Goal: Transaction & Acquisition: Purchase product/service

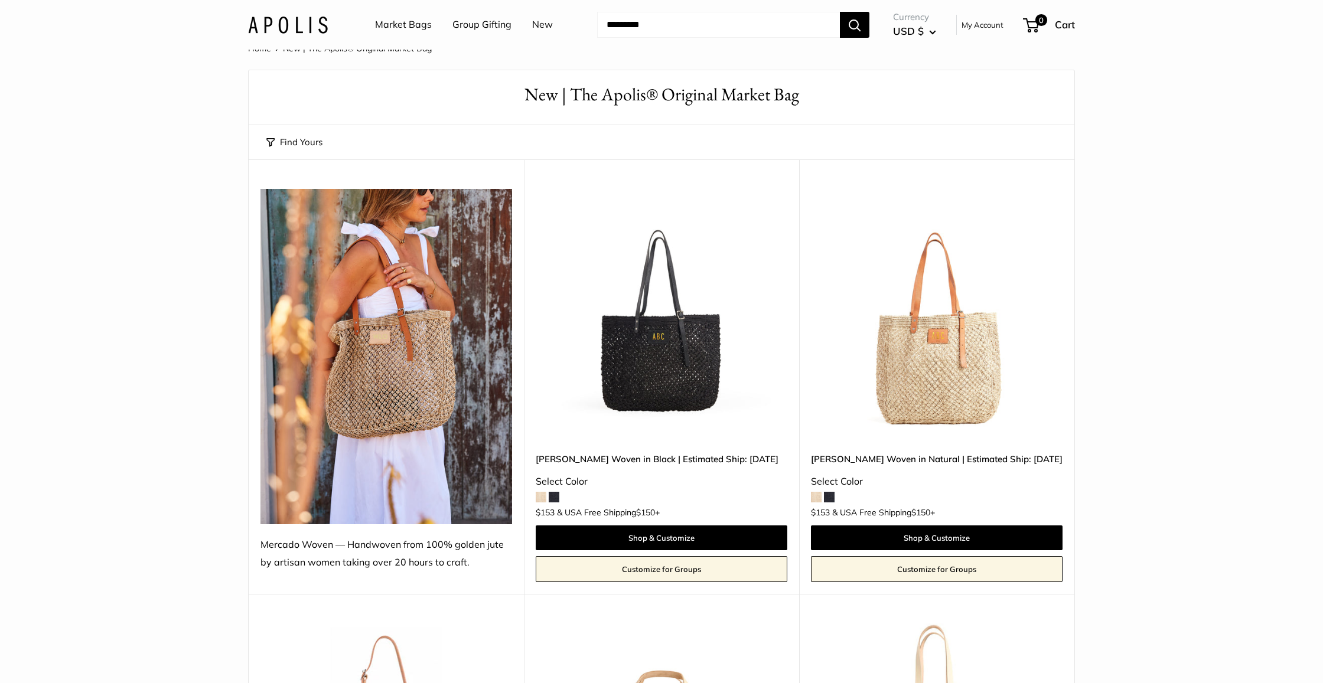
scroll to position [21, 0]
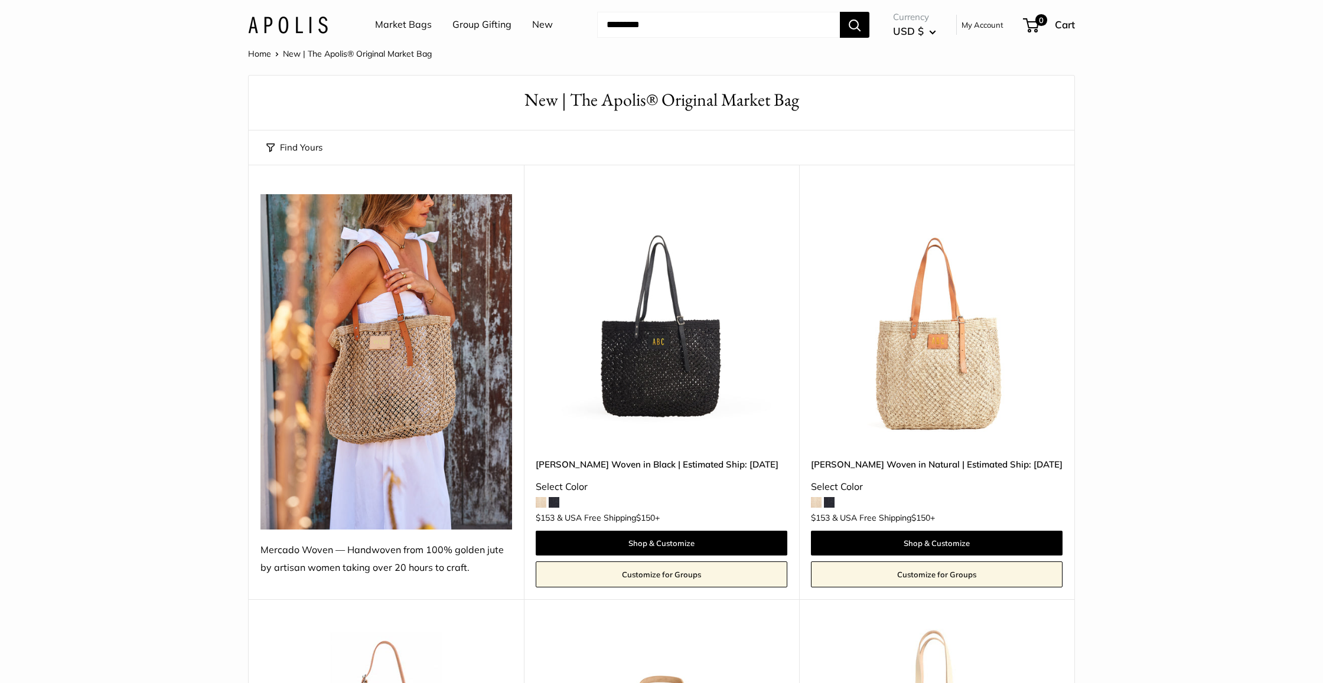
click at [0, 0] on img at bounding box center [0, 0] width 0 height 0
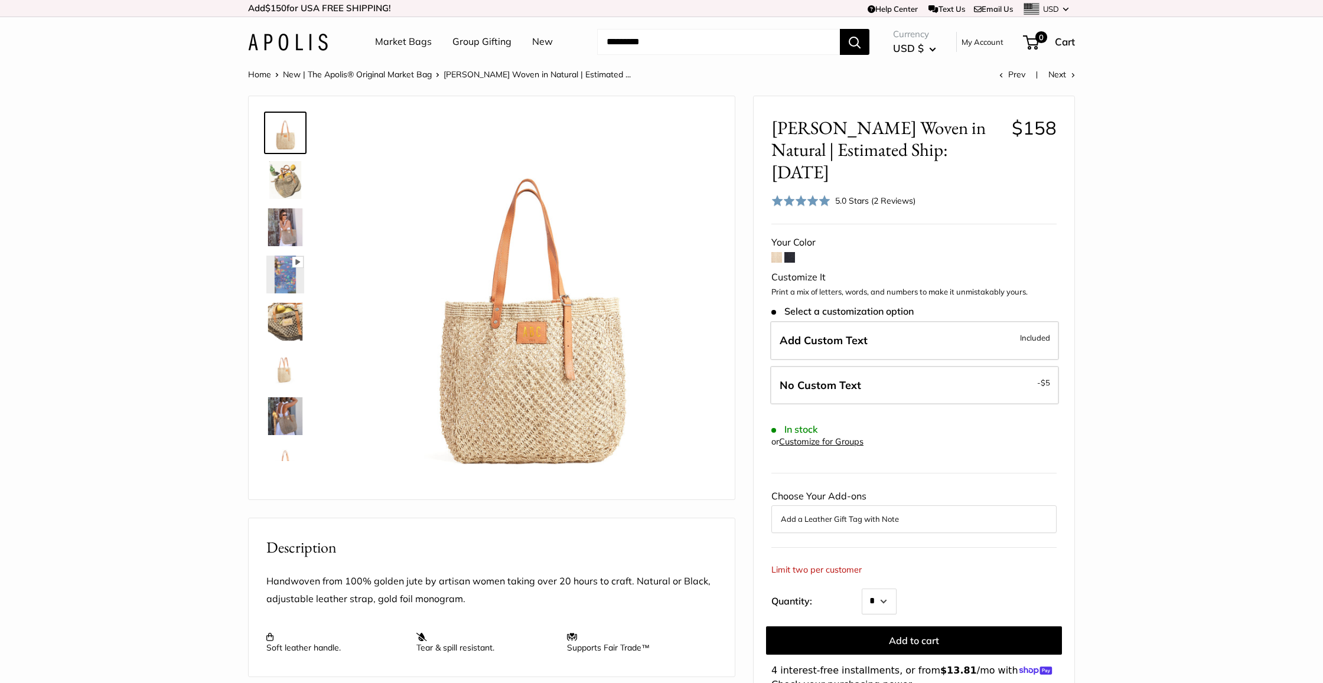
click at [276, 414] on img at bounding box center [285, 416] width 38 height 38
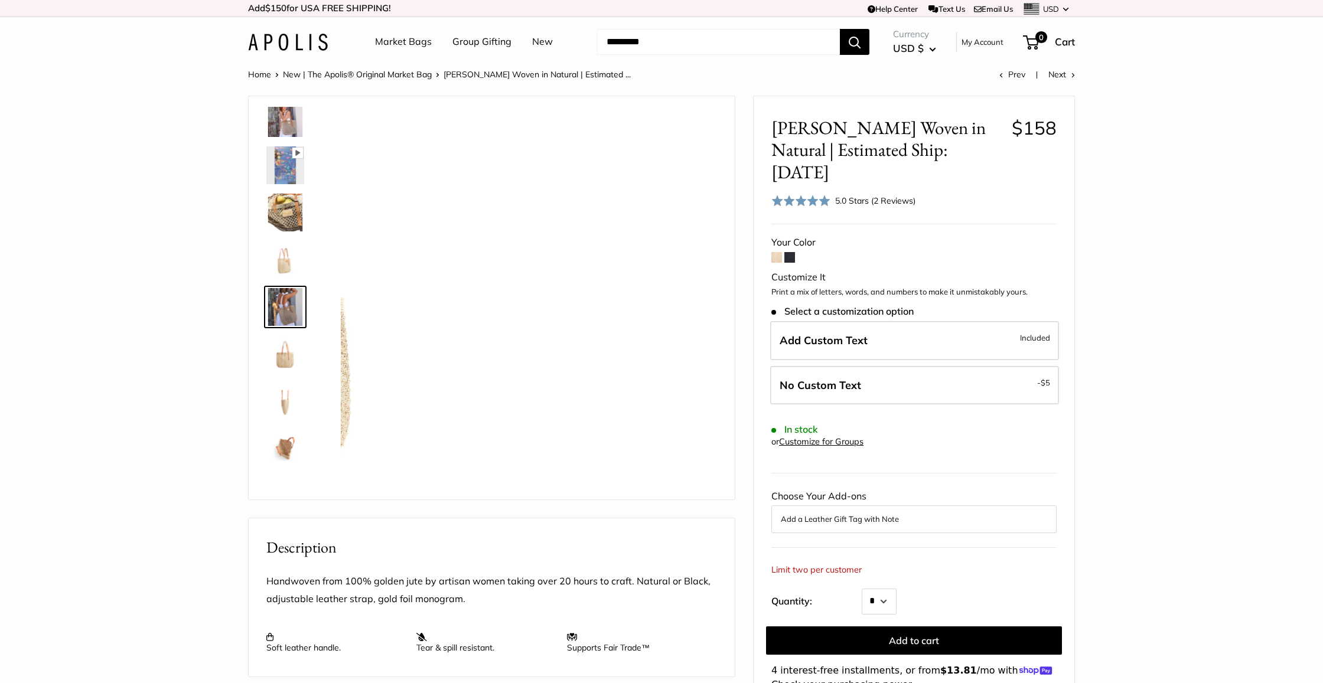
scroll to position [131, 0]
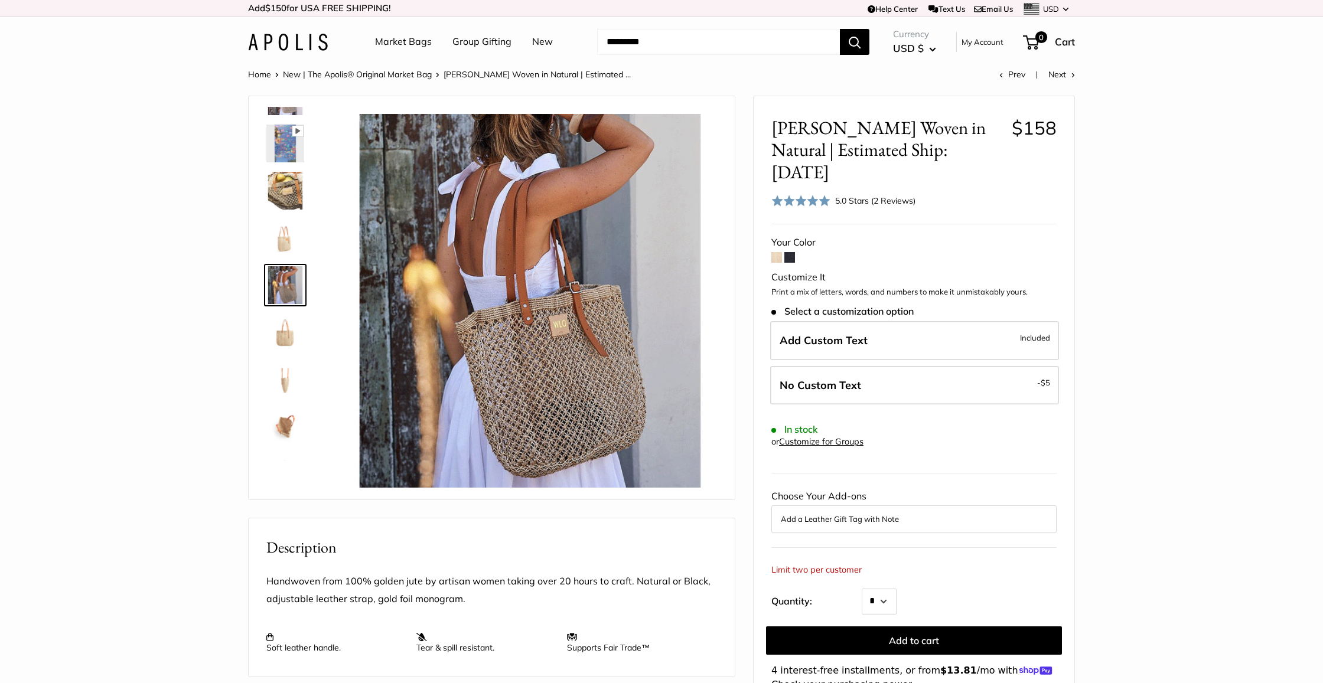
click at [282, 188] on img at bounding box center [285, 191] width 38 height 38
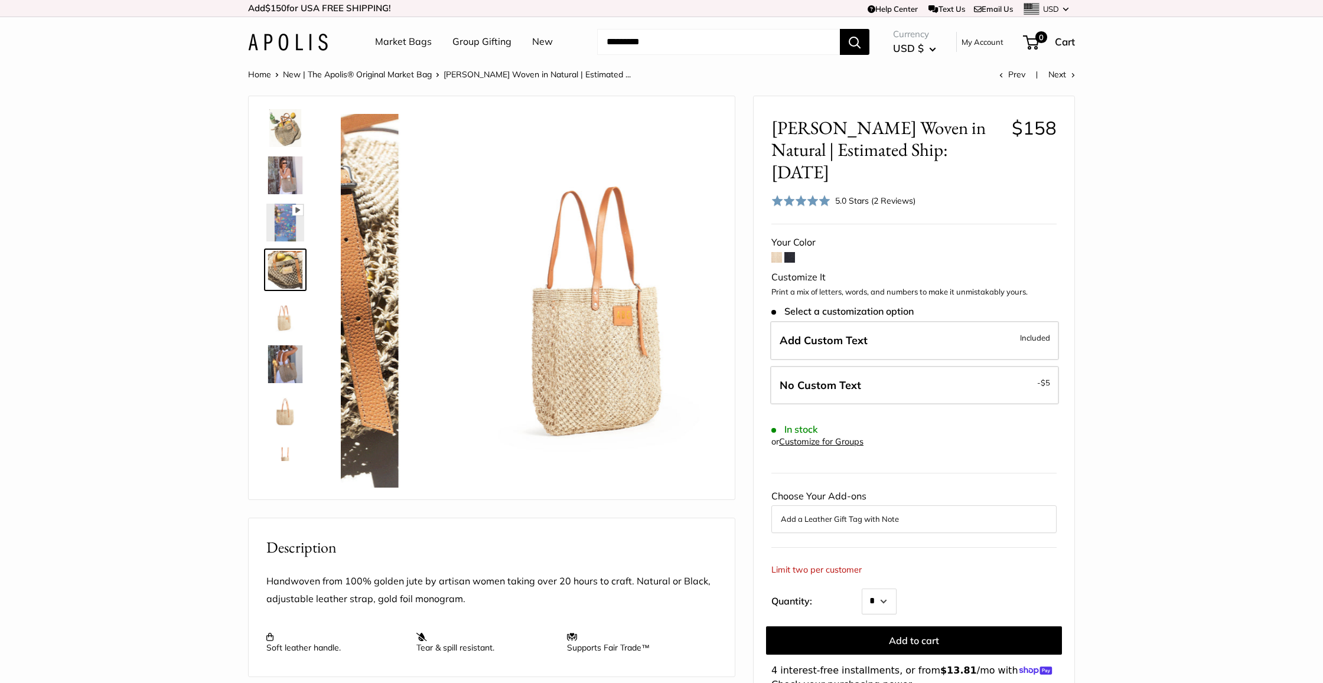
scroll to position [37, 0]
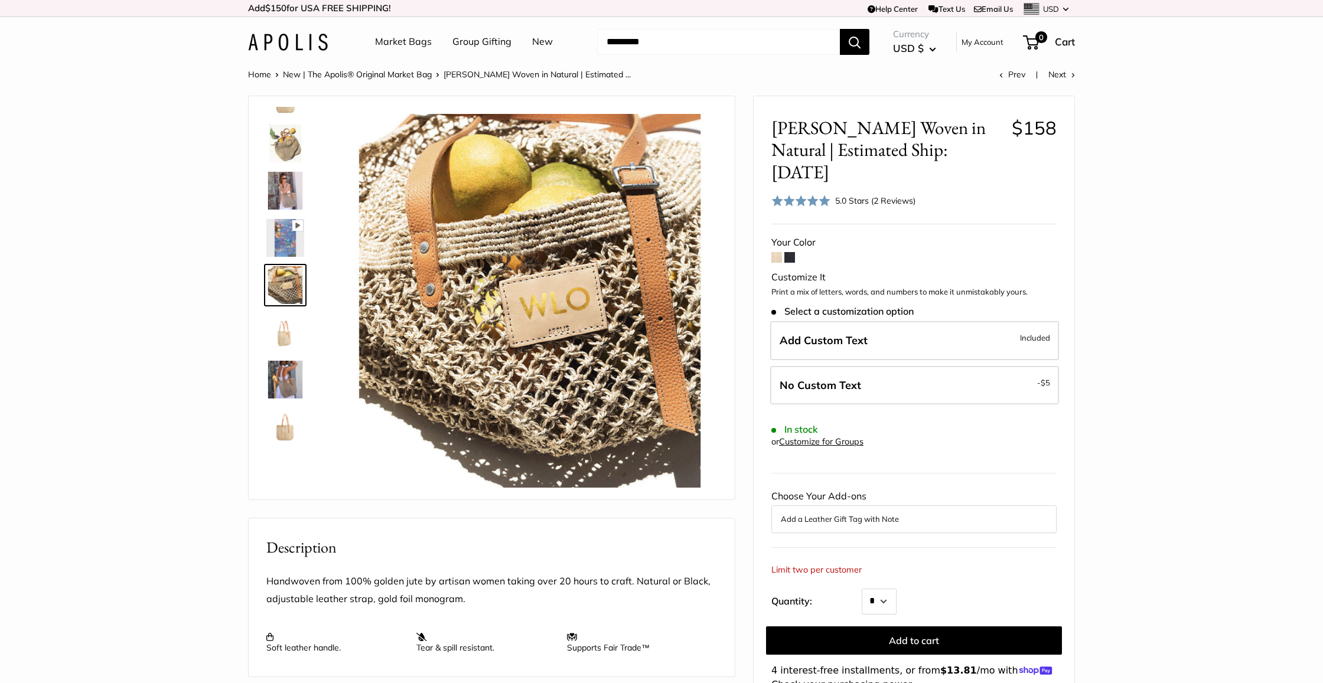
click at [288, 197] on img at bounding box center [285, 191] width 38 height 38
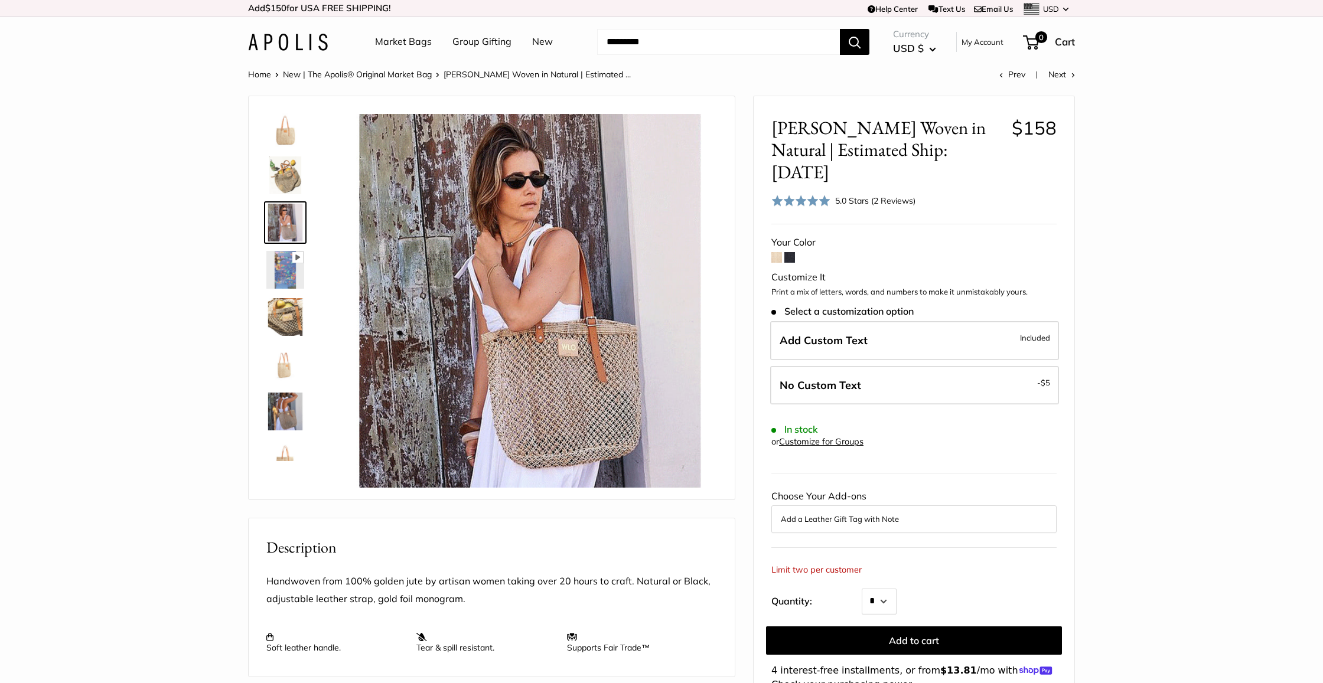
scroll to position [4, 0]
click at [280, 132] on img at bounding box center [285, 129] width 38 height 38
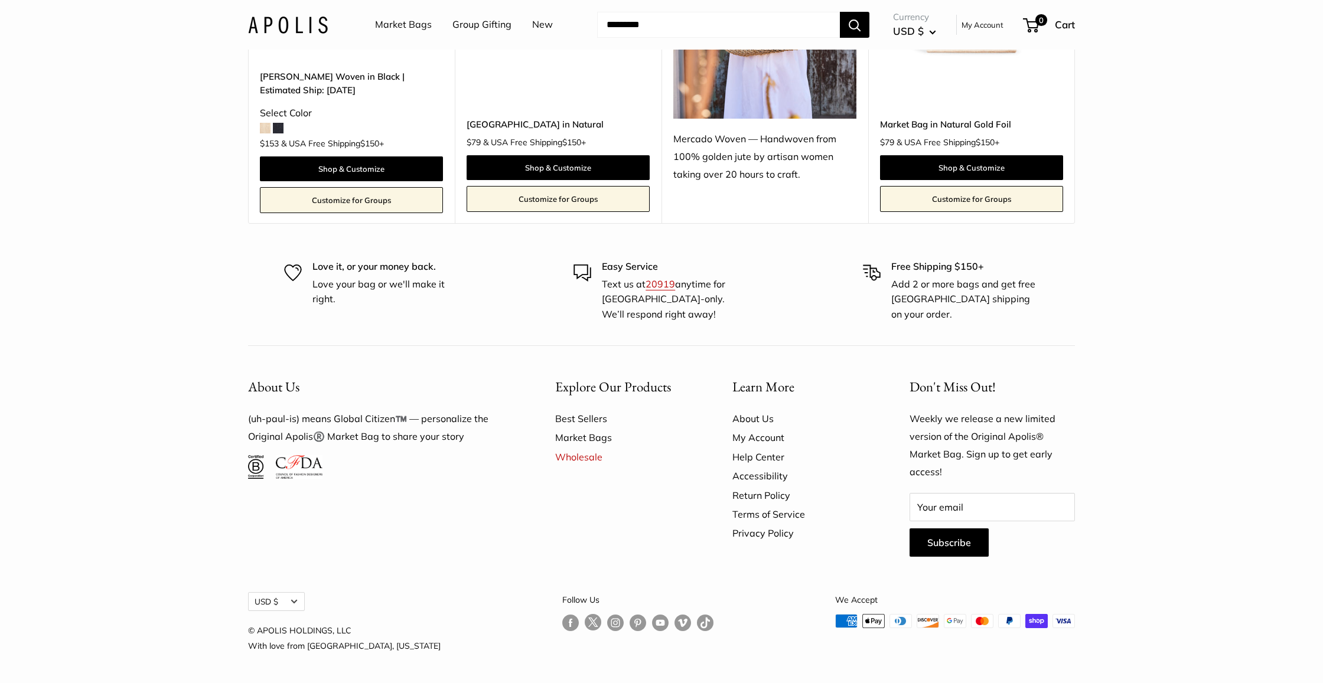
scroll to position [3045, 0]
click at [607, 619] on link "Follow us on Instagram" at bounding box center [615, 622] width 17 height 17
